Goal: Check status: Check status

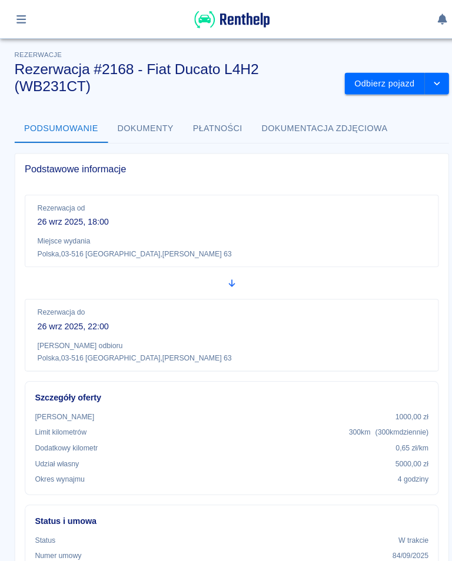
click at [17, 12] on button "button" at bounding box center [20, 19] width 23 height 20
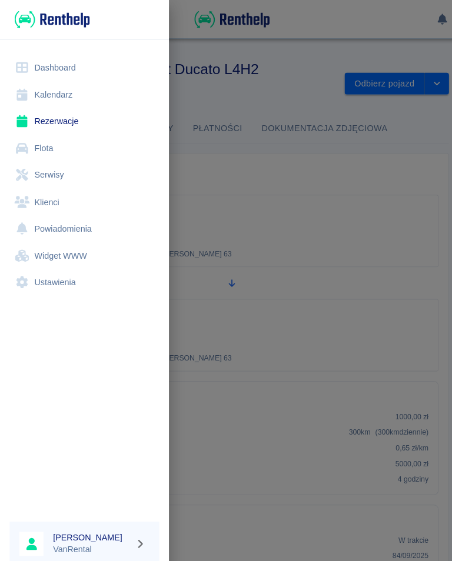
click at [41, 91] on link "Kalendarz" at bounding box center [82, 92] width 146 height 26
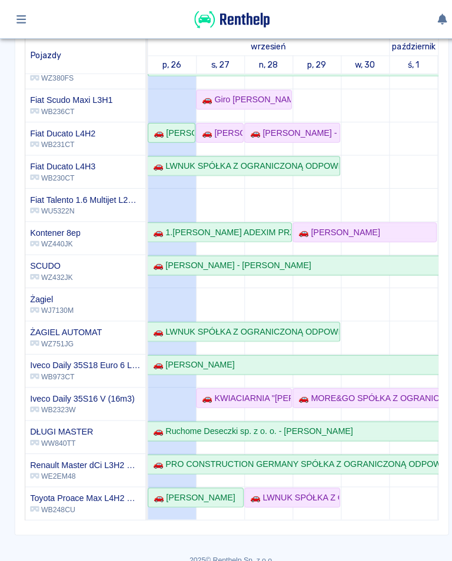
scroll to position [130, 0]
click at [59, 484] on h6 "Toyota Proace Max L4H2 Hak" at bounding box center [83, 487] width 108 height 12
click at [189, 488] on div "🚗 [PERSON_NAME]" at bounding box center [187, 485] width 84 height 12
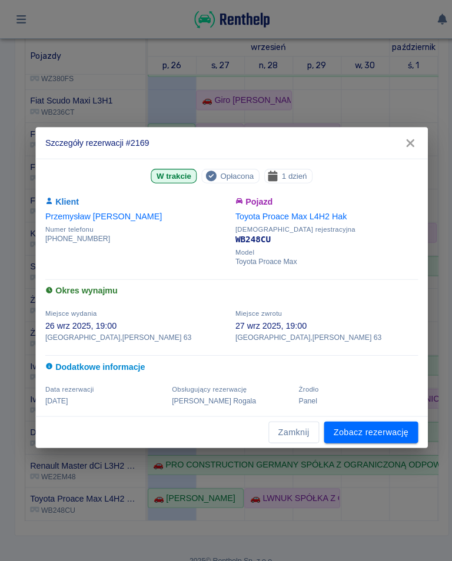
click at [365, 421] on link "Zobacz rezerwację" at bounding box center [362, 422] width 92 height 22
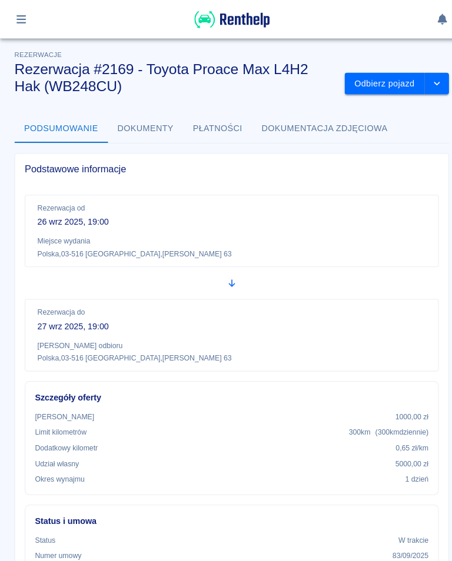
click at [152, 119] on button "Dokumenty" at bounding box center [142, 125] width 74 height 28
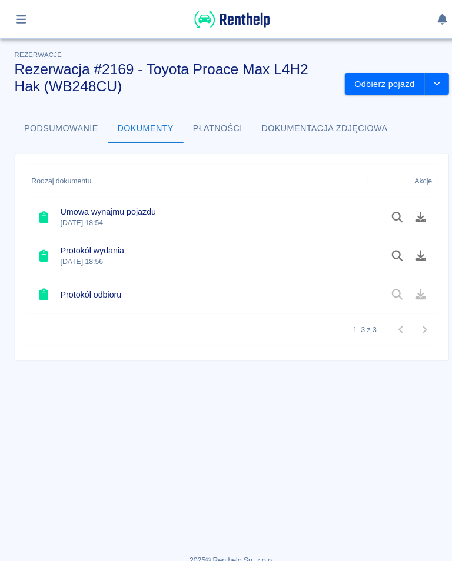
click at [418, 242] on button "Pobierz dokument" at bounding box center [410, 249] width 23 height 20
click at [344, 123] on button "Dokumentacja zdjęciowa" at bounding box center [317, 125] width 142 height 28
